Goal: Task Accomplishment & Management: Manage account settings

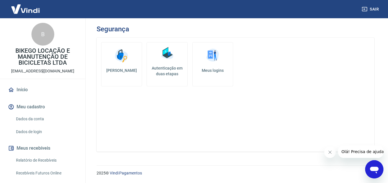
click at [176, 57] on link "Autenticação em duas etapas" at bounding box center [166, 64] width 41 height 44
click at [202, 67] on link "Meus logins" at bounding box center [212, 64] width 41 height 44
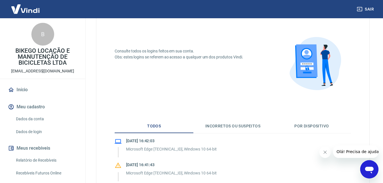
scroll to position [24, 0]
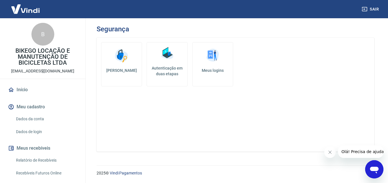
click at [171, 69] on h5 "Autenticação em duas etapas" at bounding box center [167, 70] width 36 height 11
click at [120, 65] on link "Alterar senha" at bounding box center [121, 64] width 41 height 44
click at [166, 77] on link "Autenticação em duas etapas" at bounding box center [166, 64] width 41 height 44
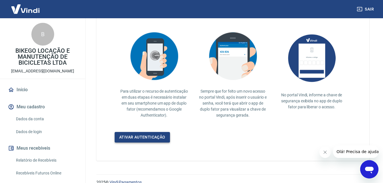
click at [142, 135] on link "Ativar autenticação" at bounding box center [142, 137] width 55 height 11
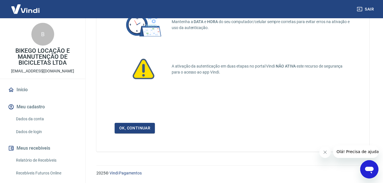
scroll to position [45, 0]
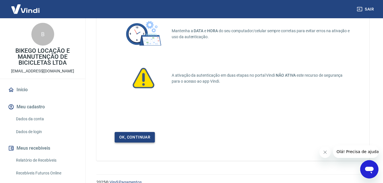
click at [147, 136] on link "Ok, continuar" at bounding box center [135, 137] width 40 height 11
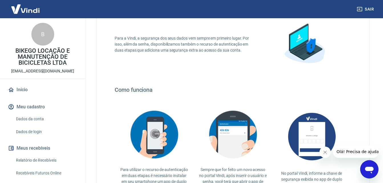
scroll to position [123, 0]
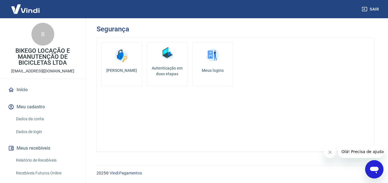
click at [88, 86] on div "Segurança Alterar senha Autenticação em duas etapas Meus logins" at bounding box center [235, 88] width 305 height 140
drag, startPoint x: 86, startPoint y: 89, endPoint x: 83, endPoint y: 104, distance: 15.4
click at [83, 104] on div "Sair B BIKEGO LOCAÇÃO E MANUTENÇÃO DE BICICLETAS LTDA comercial@bikego.com.br I…" at bounding box center [194, 91] width 388 height 183
drag, startPoint x: 83, startPoint y: 104, endPoint x: 50, endPoint y: 117, distance: 35.9
click at [50, 117] on link "Dados da conta" at bounding box center [46, 119] width 65 height 12
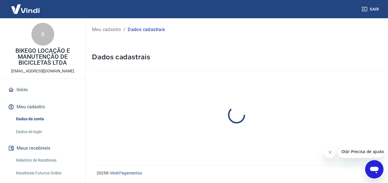
click at [46, 119] on link "Dados da conta" at bounding box center [46, 119] width 65 height 12
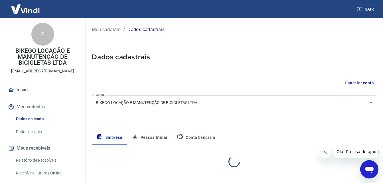
select select "SP"
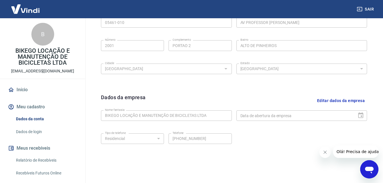
scroll to position [212, 0]
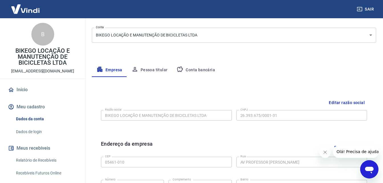
click at [144, 62] on div "Meu cadastro / Dados cadastrais Dados cadastrais Cancelar conta Conta BIKEGO LO…" at bounding box center [234, 135] width 298 height 369
click at [143, 69] on button "Pessoa titular" at bounding box center [149, 70] width 45 height 14
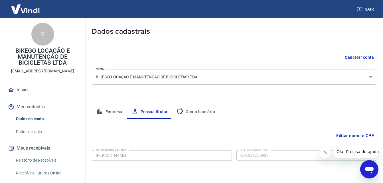
scroll to position [45, 0]
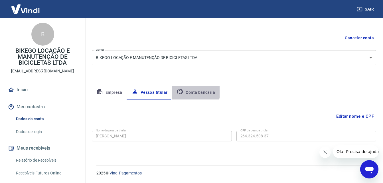
click at [188, 91] on button "Conta bancária" at bounding box center [196, 93] width 48 height 14
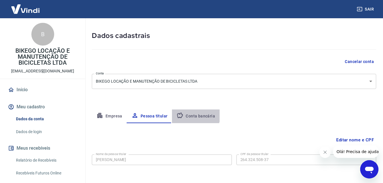
select select "1"
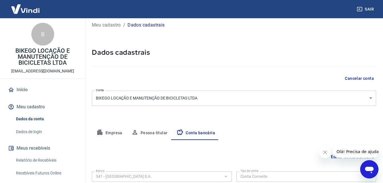
scroll to position [1, 0]
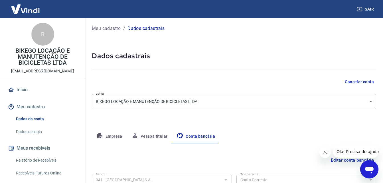
click at [19, 104] on button "Meu cadastro" at bounding box center [43, 107] width 72 height 13
click at [30, 162] on link "Relatório de Recebíveis" at bounding box center [46, 161] width 65 height 12
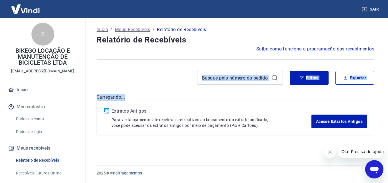
drag, startPoint x: 389, startPoint y: 60, endPoint x: 389, endPoint y: 93, distance: 33.1
click at [387, 93] on html "Sair B BIKEGO LOCAÇÃO E MANUTENÇÃO DE BICICLETAS LTDA comercial@bikego.com.br I…" at bounding box center [194, 91] width 388 height 183
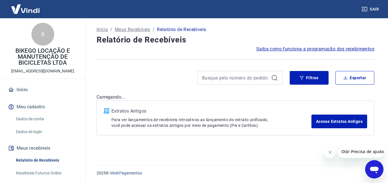
drag, startPoint x: 387, startPoint y: 93, endPoint x: 389, endPoint y: 38, distance: 55.4
click at [387, 38] on html "Sair B BIKEGO LOCAÇÃO E MANUTENÇÃO DE BICICLETAS LTDA comercial@bikego.com.br I…" at bounding box center [194, 91] width 388 height 183
select select "SP"
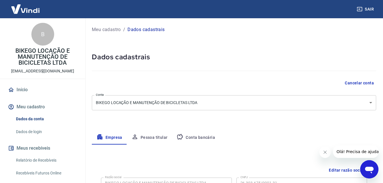
click at [36, 8] on img at bounding box center [25, 8] width 37 height 17
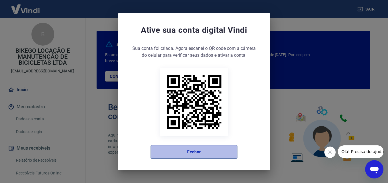
click at [199, 152] on button "Fechar" at bounding box center [193, 152] width 87 height 14
